Goal: Find specific page/section: Find specific page/section

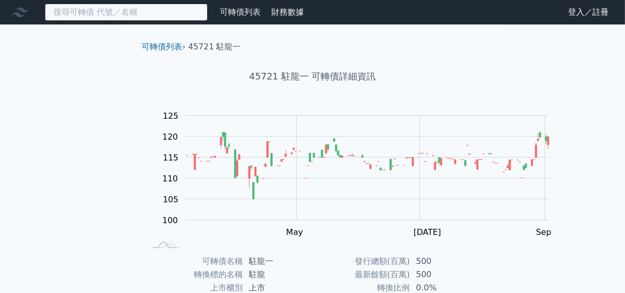
click at [111, 16] on input at bounding box center [126, 12] width 163 height 17
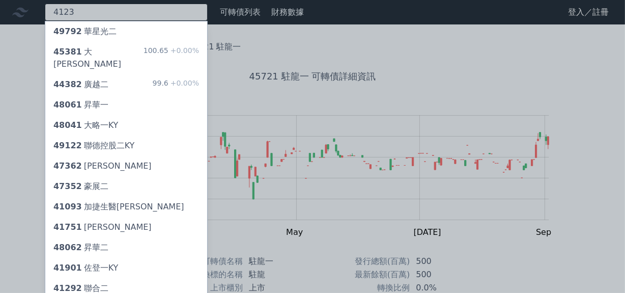
type input "4123"
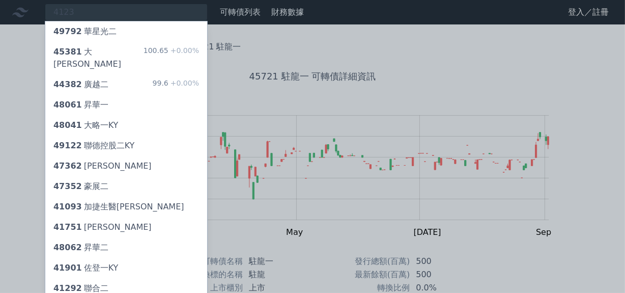
click at [118, 131] on div "48041 大略一KY" at bounding box center [85, 125] width 65 height 12
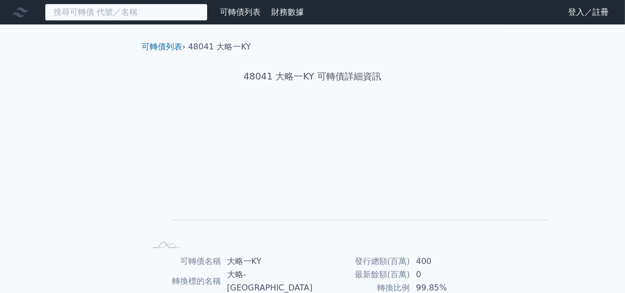
click at [126, 15] on input at bounding box center [126, 12] width 163 height 17
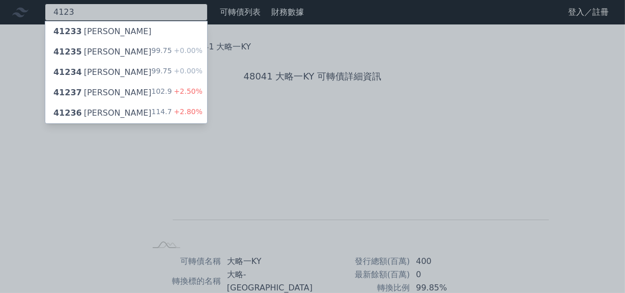
type input "4123"
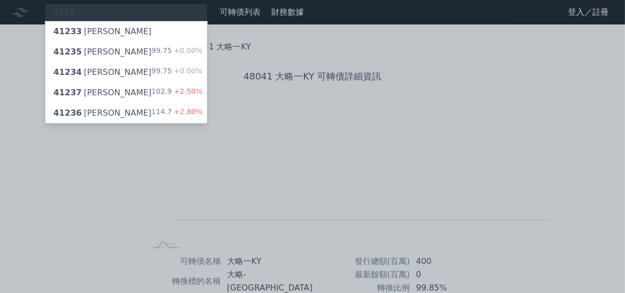
click at [143, 123] on div "41236 [PERSON_NAME]六 114.7 +2.80%" at bounding box center [126, 113] width 162 height 20
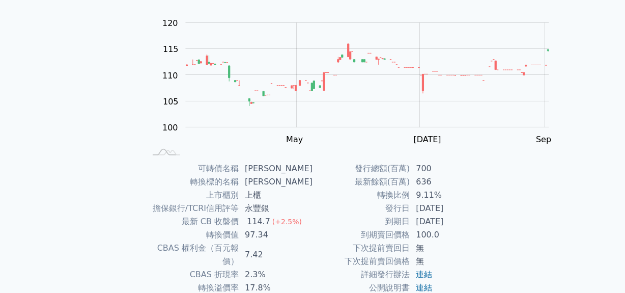
scroll to position [92, 0]
